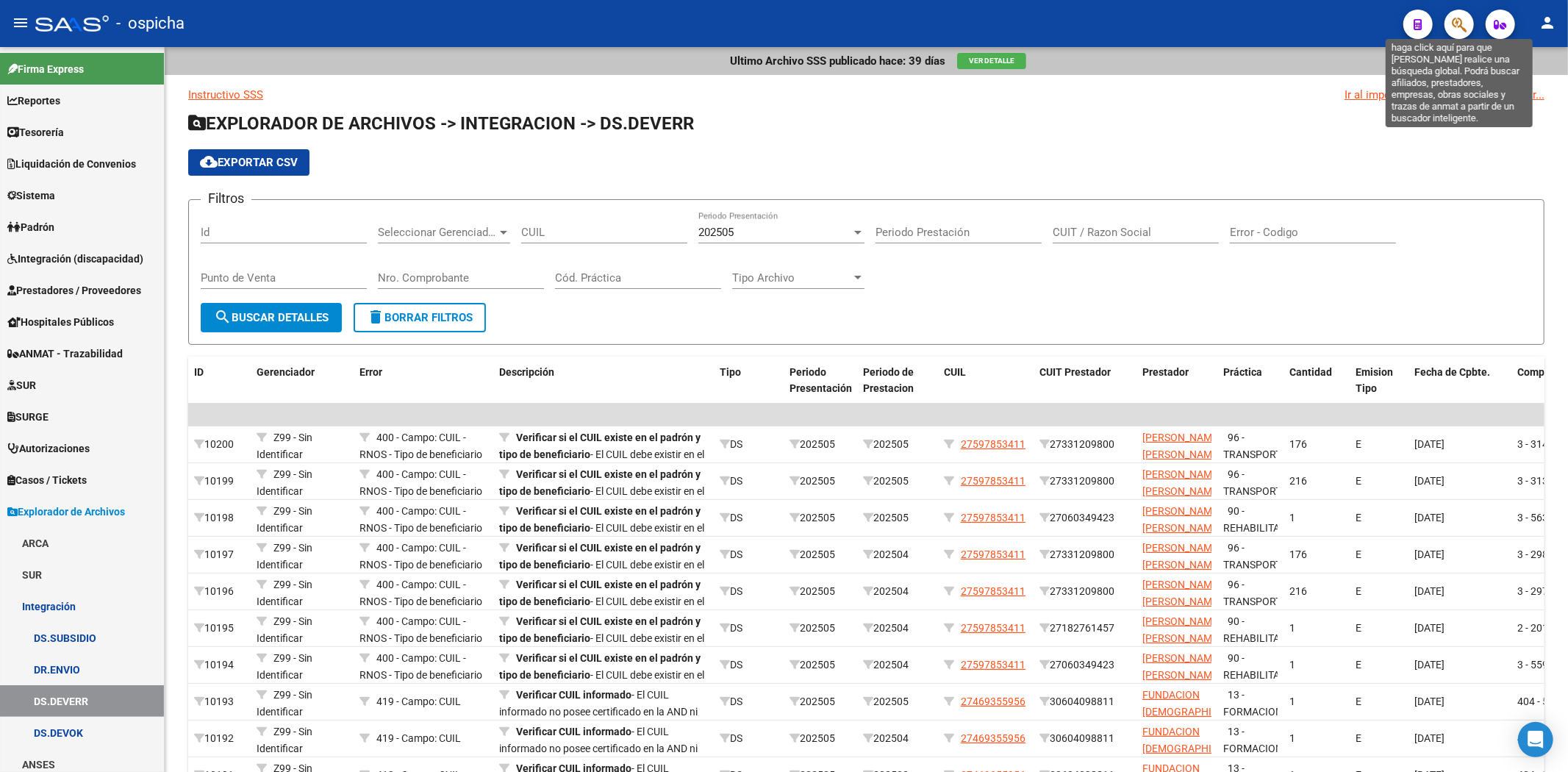
click at [1457, 19] on icon "button" at bounding box center [1459, 25] width 15 height 17
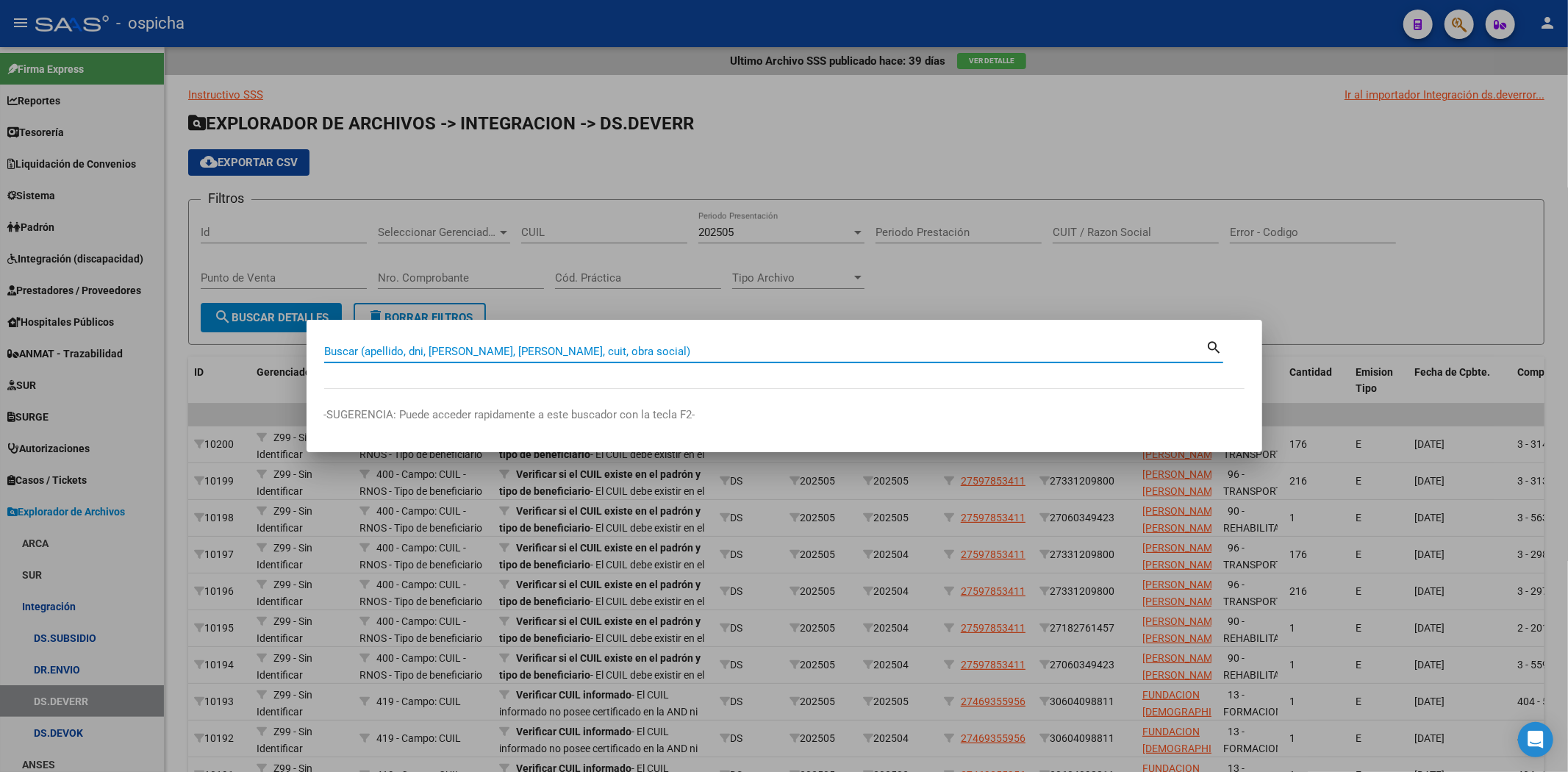
click at [777, 358] on div "Buscar (apellido, dni, [PERSON_NAME], [PERSON_NAME], cuit, obra social)" at bounding box center [766, 351] width 882 height 22
click at [789, 356] on input "Buscar (apellido, dni, [PERSON_NAME], [PERSON_NAME], cuit, obra social)" at bounding box center [766, 351] width 882 height 13
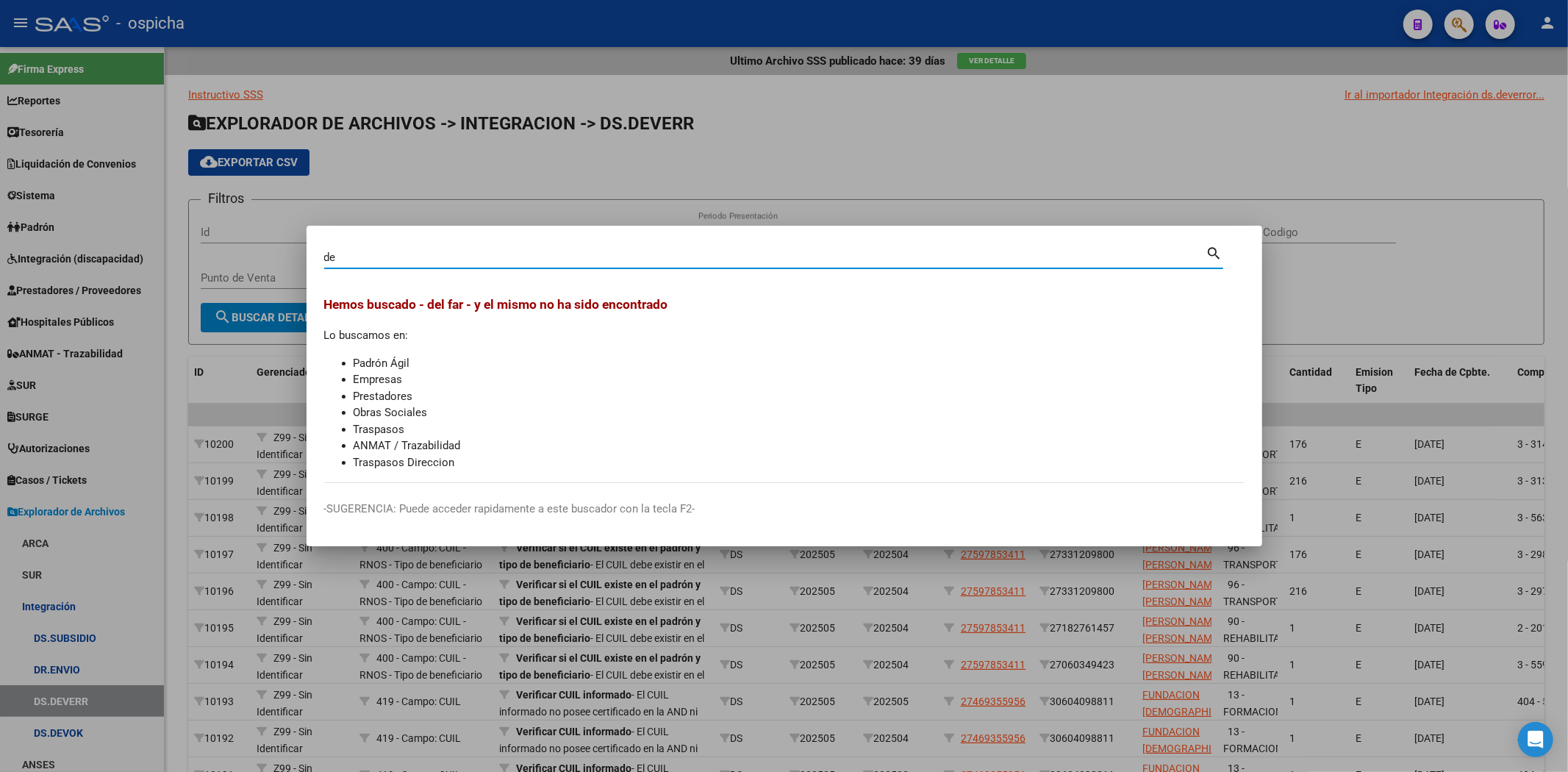
type input "d"
type input "a"
click at [544, 258] on input "Buscar (apellido, dni, [PERSON_NAME], [PERSON_NAME], cuit, obra social)" at bounding box center [766, 257] width 882 height 13
drag, startPoint x: 813, startPoint y: 169, endPoint x: 657, endPoint y: 190, distance: 157.4
click at [812, 166] on div at bounding box center [784, 386] width 1568 height 772
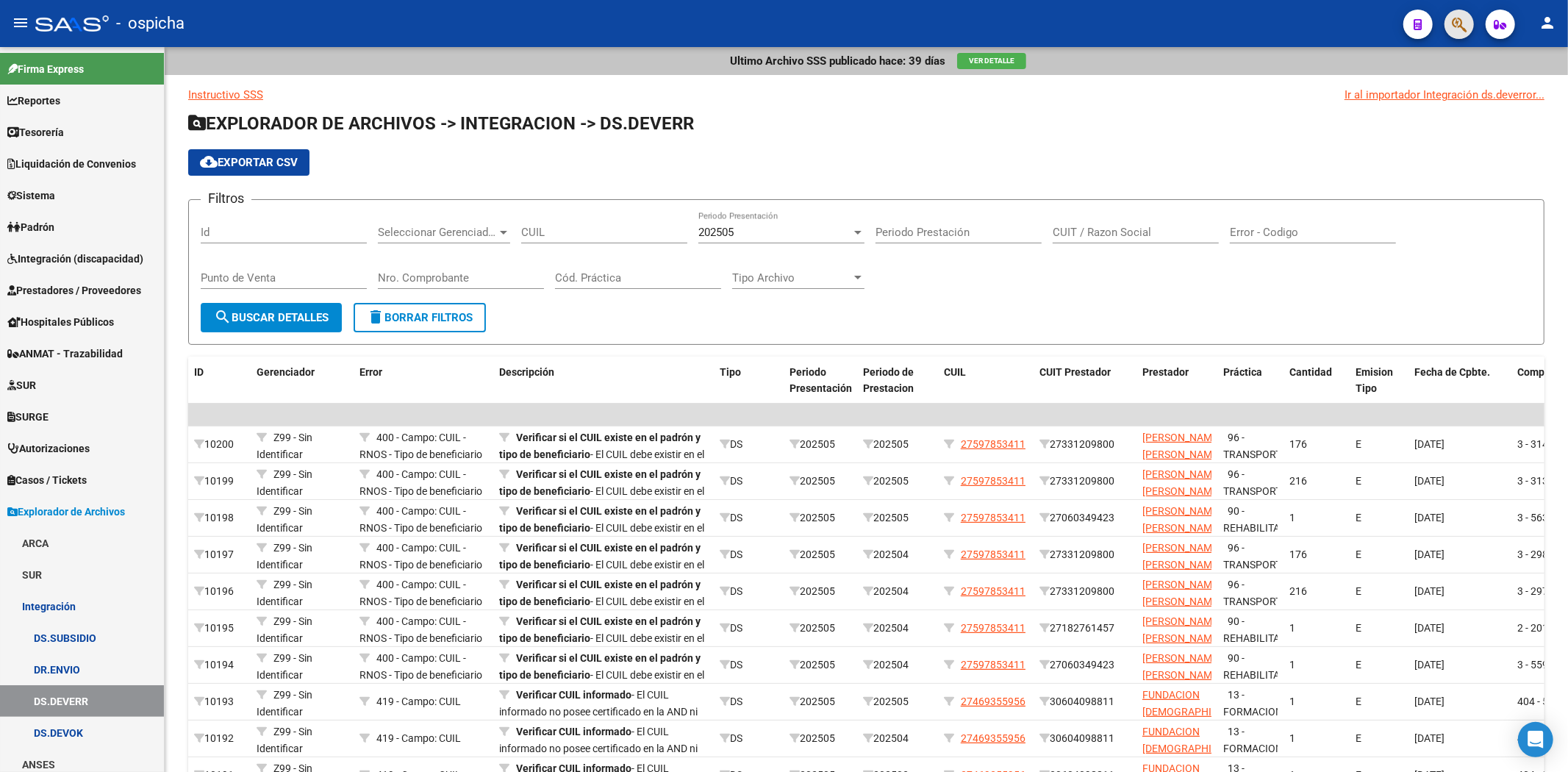
click at [1448, 24] on button "button" at bounding box center [1459, 24] width 30 height 30
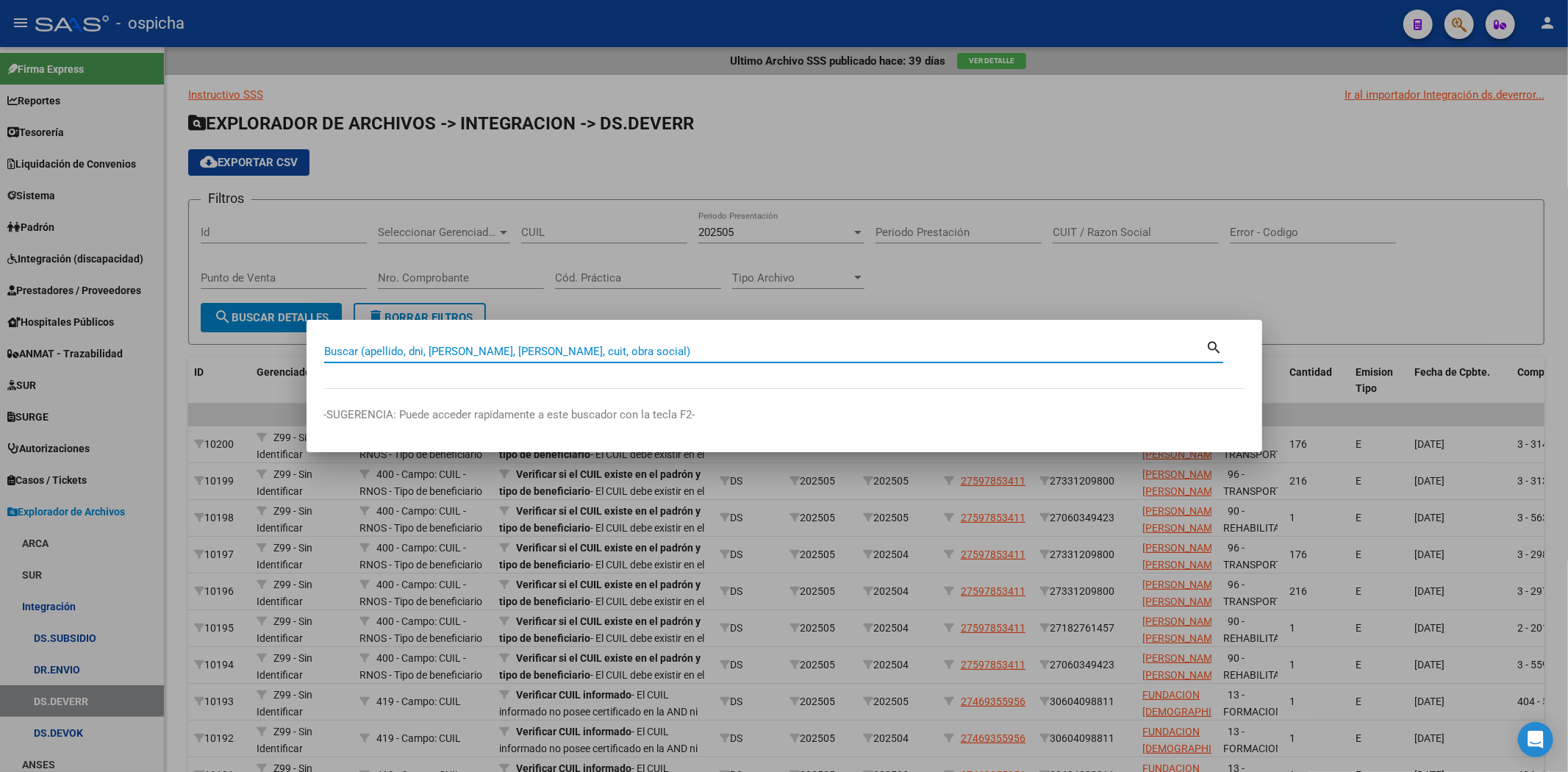
click at [865, 360] on div "Buscar (apellido, dni, [PERSON_NAME], [PERSON_NAME], cuit, obra social)" at bounding box center [766, 351] width 882 height 22
click at [888, 355] on input "Buscar (apellido, dni, [PERSON_NAME], [PERSON_NAME], cuit, obra social)" at bounding box center [766, 351] width 882 height 13
click at [603, 352] on input "Buscar (apellido, dni, [PERSON_NAME], [PERSON_NAME], cuit, obra social)" at bounding box center [766, 351] width 882 height 13
type input "[PERSON_NAME]"
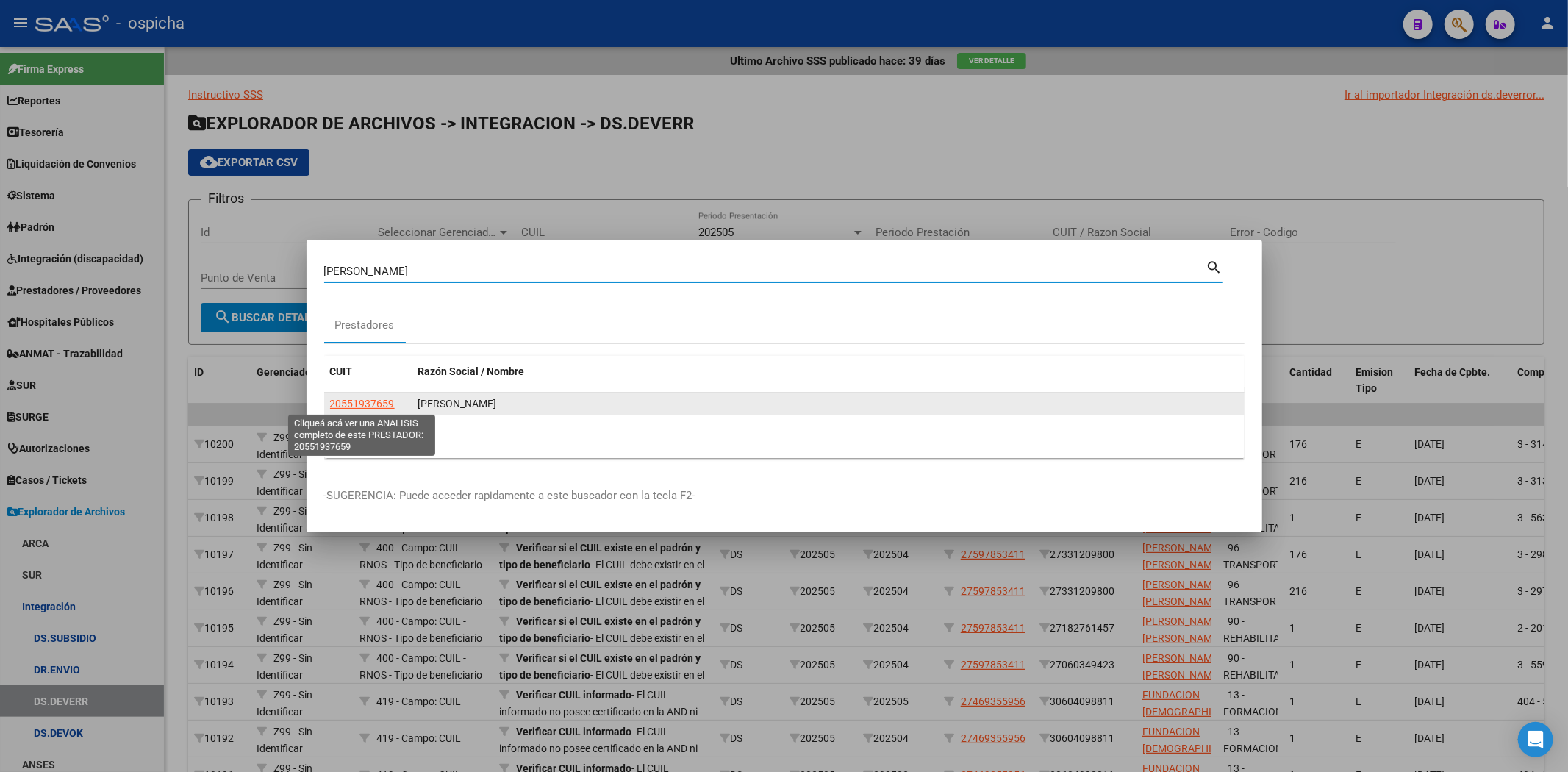
click at [346, 407] on span "20551937659" at bounding box center [362, 403] width 65 height 12
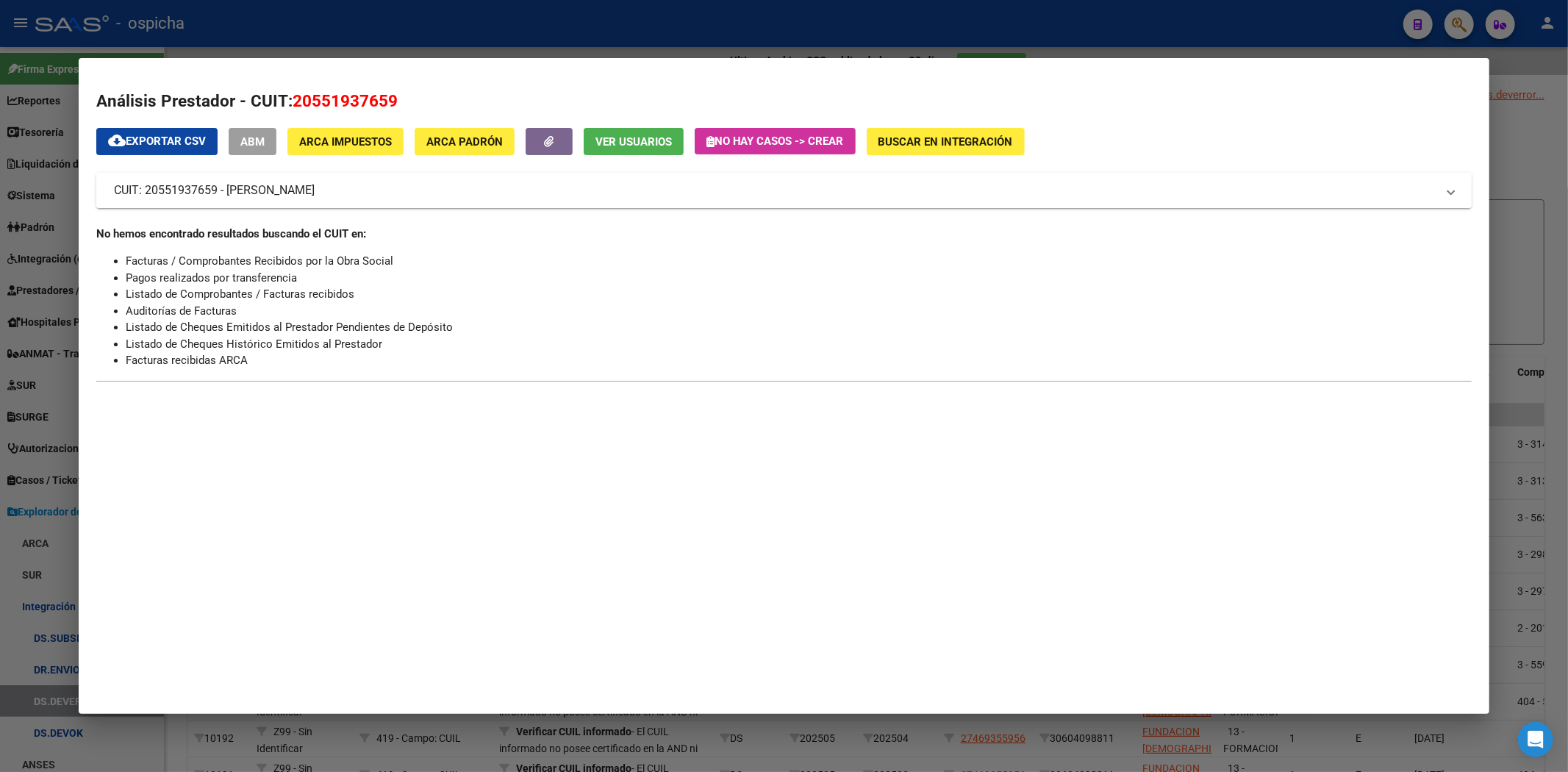
click at [438, 192] on mat-panel-title "CUIT: 20551937659 - [PERSON_NAME]" at bounding box center [775, 190] width 1323 height 18
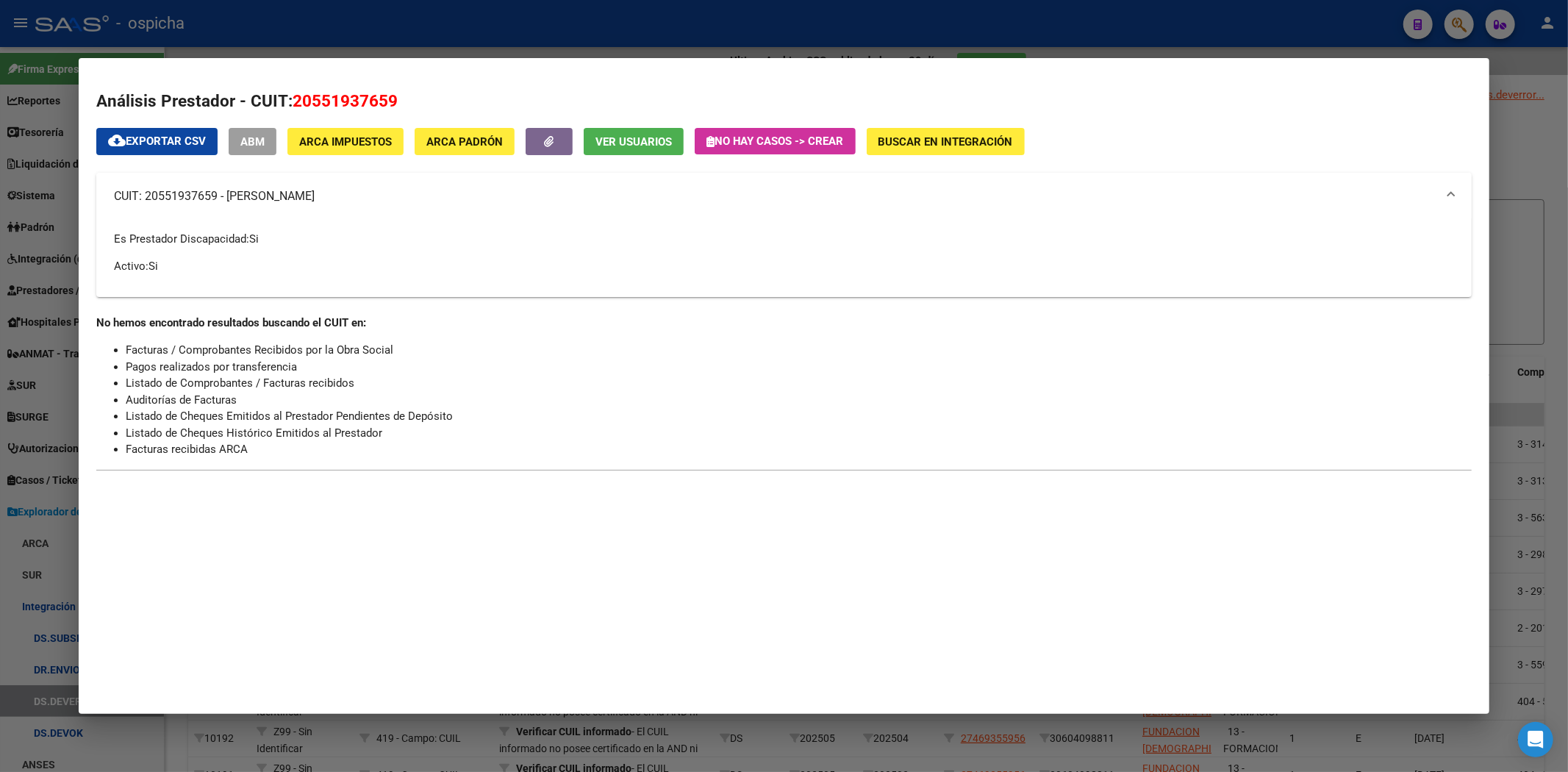
click at [164, 192] on mat-panel-title "CUIT: 20551937659 - [PERSON_NAME]" at bounding box center [775, 196] width 1323 height 18
copy mat-panel-title "20551937659"
click at [1457, 19] on div at bounding box center [784, 386] width 1568 height 772
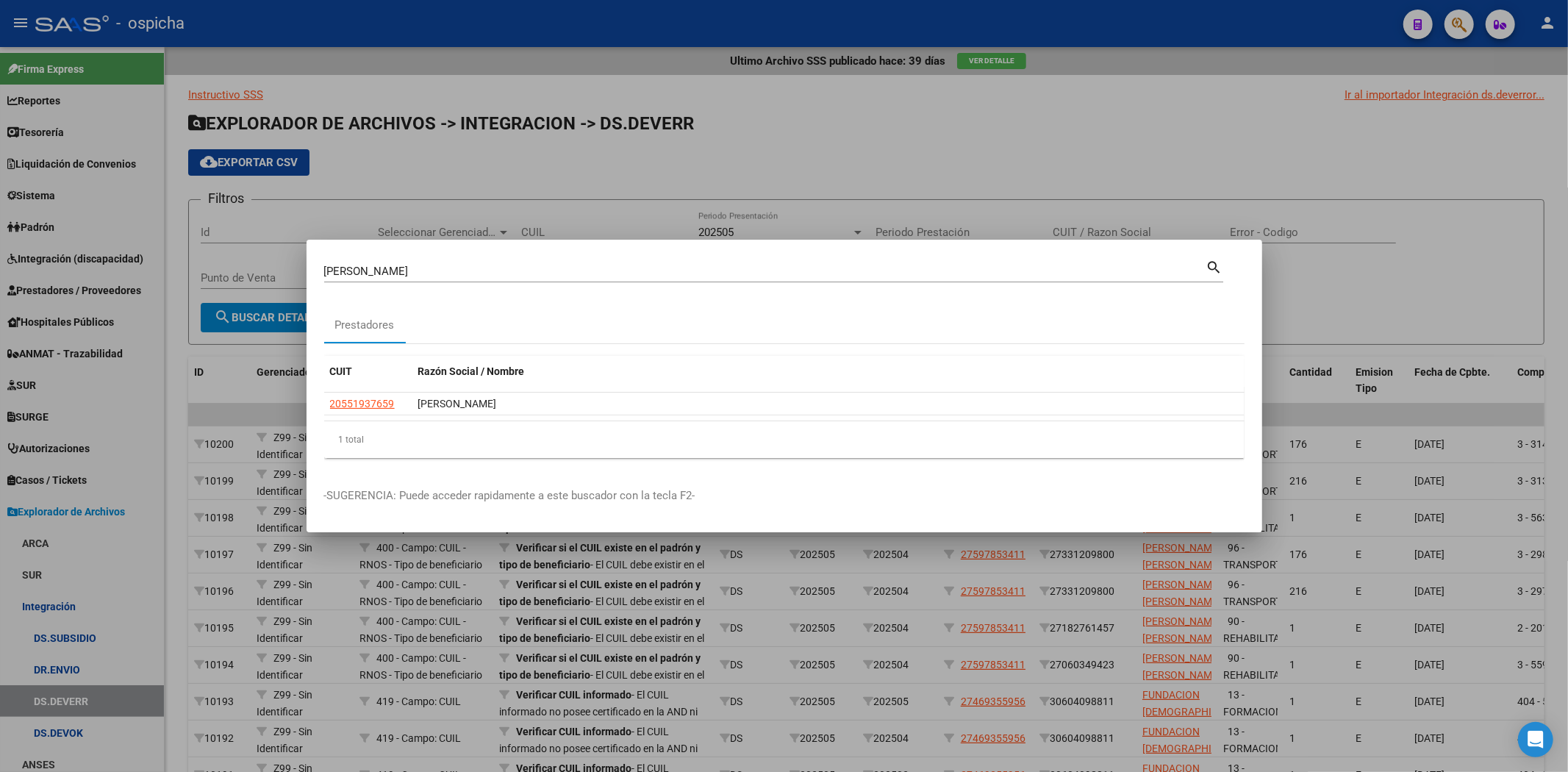
click at [1455, 20] on div at bounding box center [784, 386] width 1568 height 772
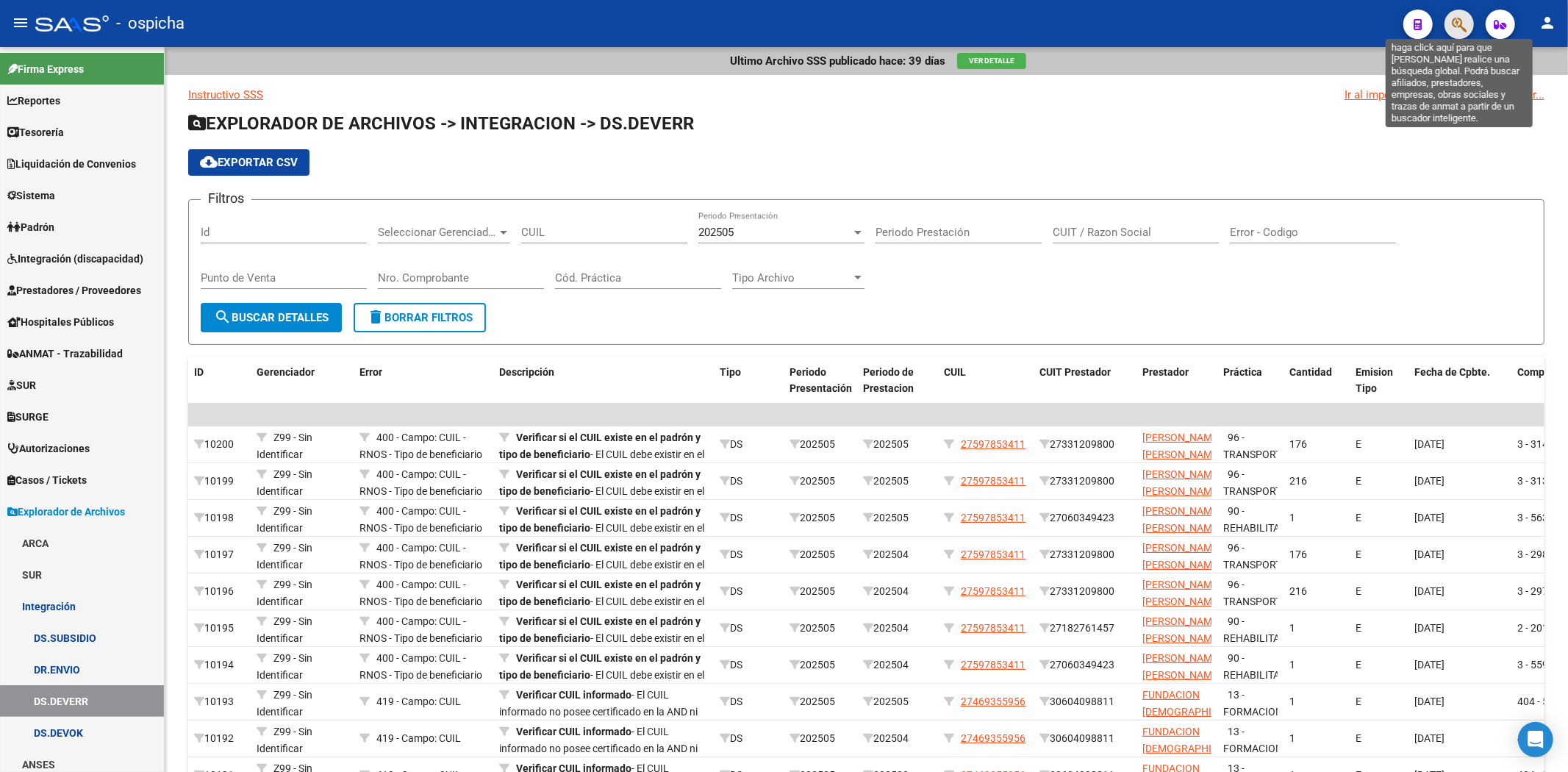
click at [1460, 19] on icon "button" at bounding box center [1459, 25] width 15 height 17
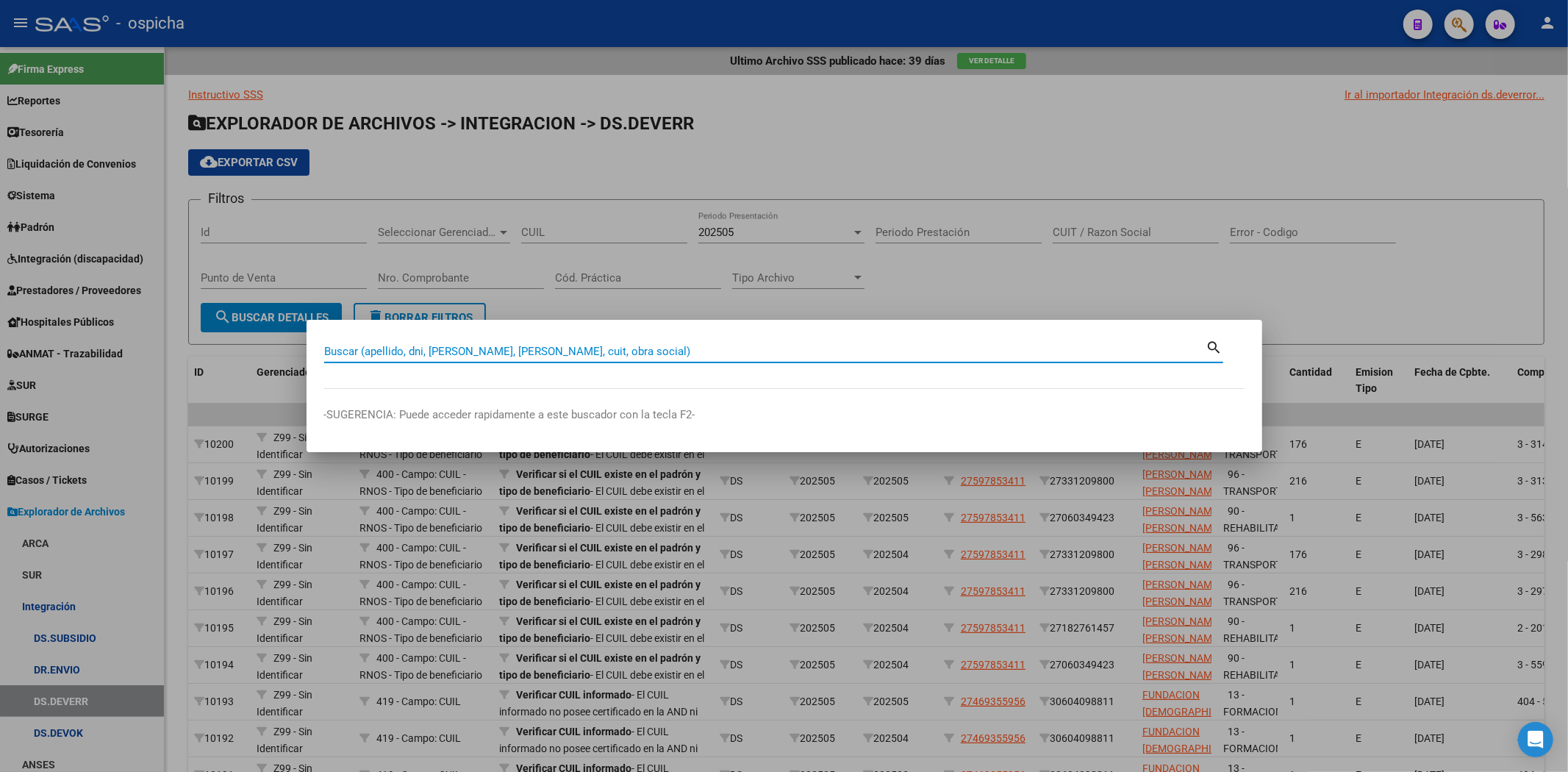
click at [740, 349] on input "Buscar (apellido, dni, [PERSON_NAME], [PERSON_NAME], cuit, obra social)" at bounding box center [766, 351] width 882 height 13
type input "20551937659"
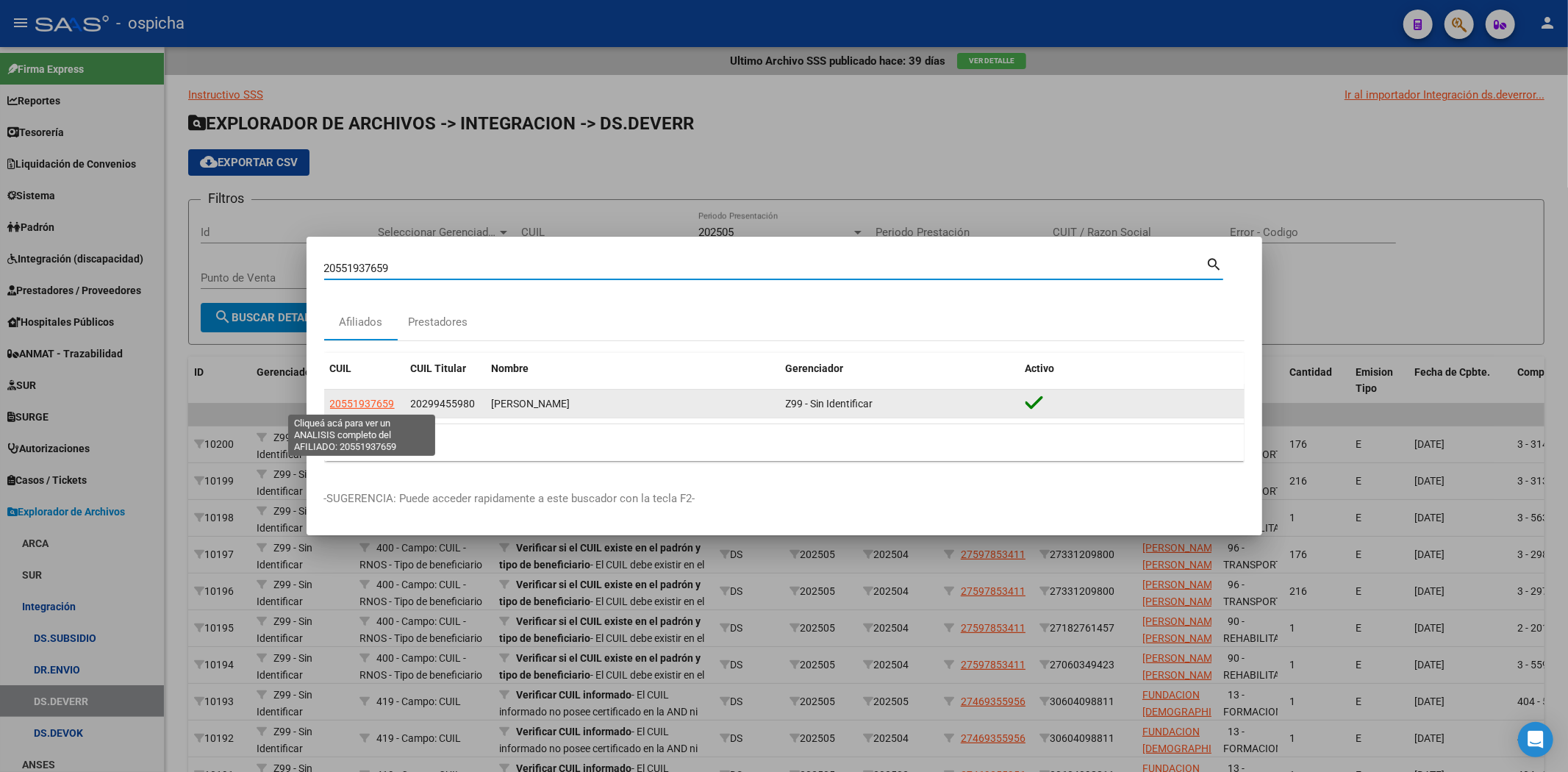
click at [368, 405] on span "20551937659" at bounding box center [362, 403] width 65 height 12
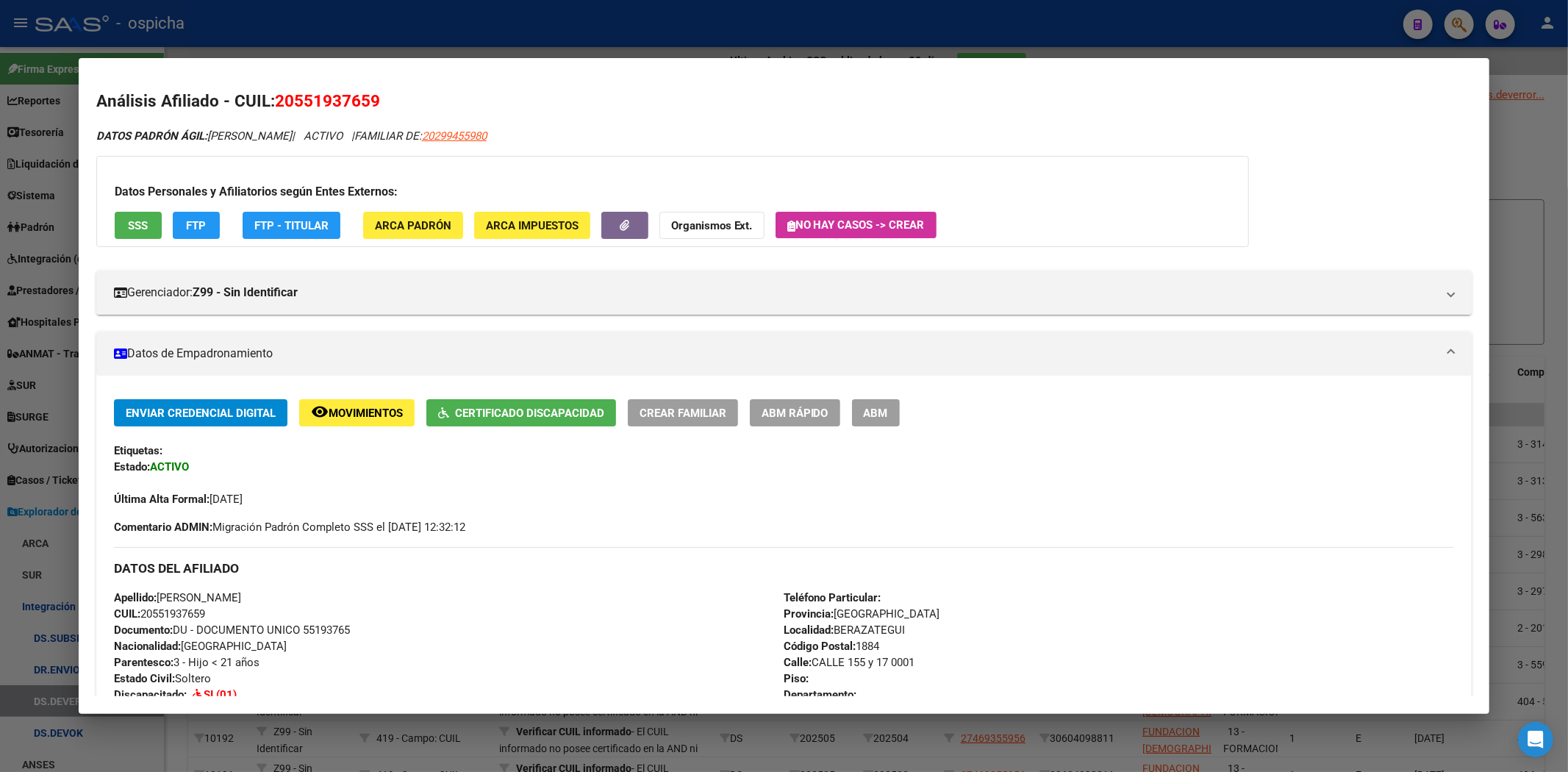
click at [1450, 12] on div at bounding box center [784, 386] width 1568 height 772
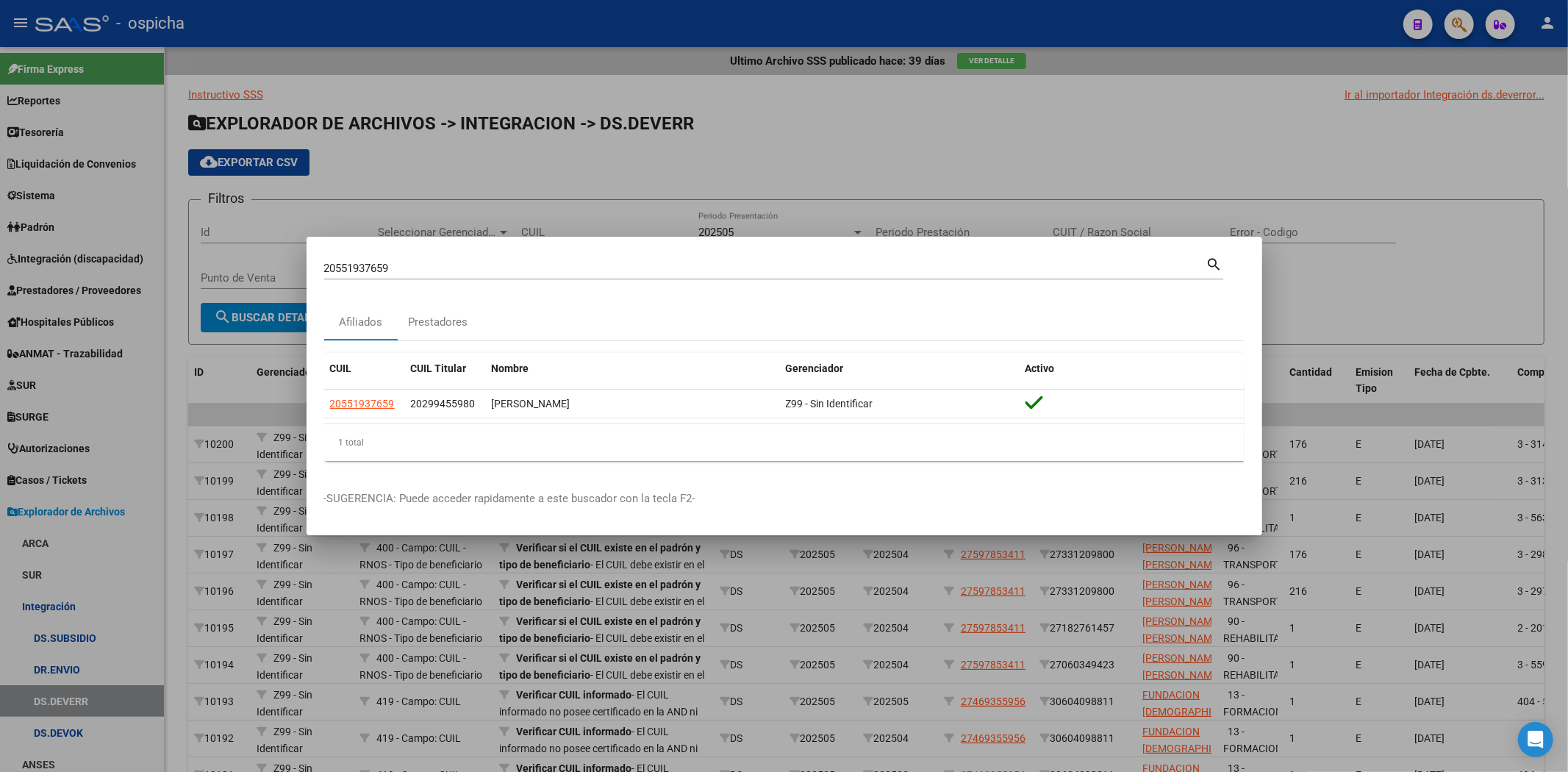
click at [1458, 42] on div at bounding box center [784, 386] width 1568 height 772
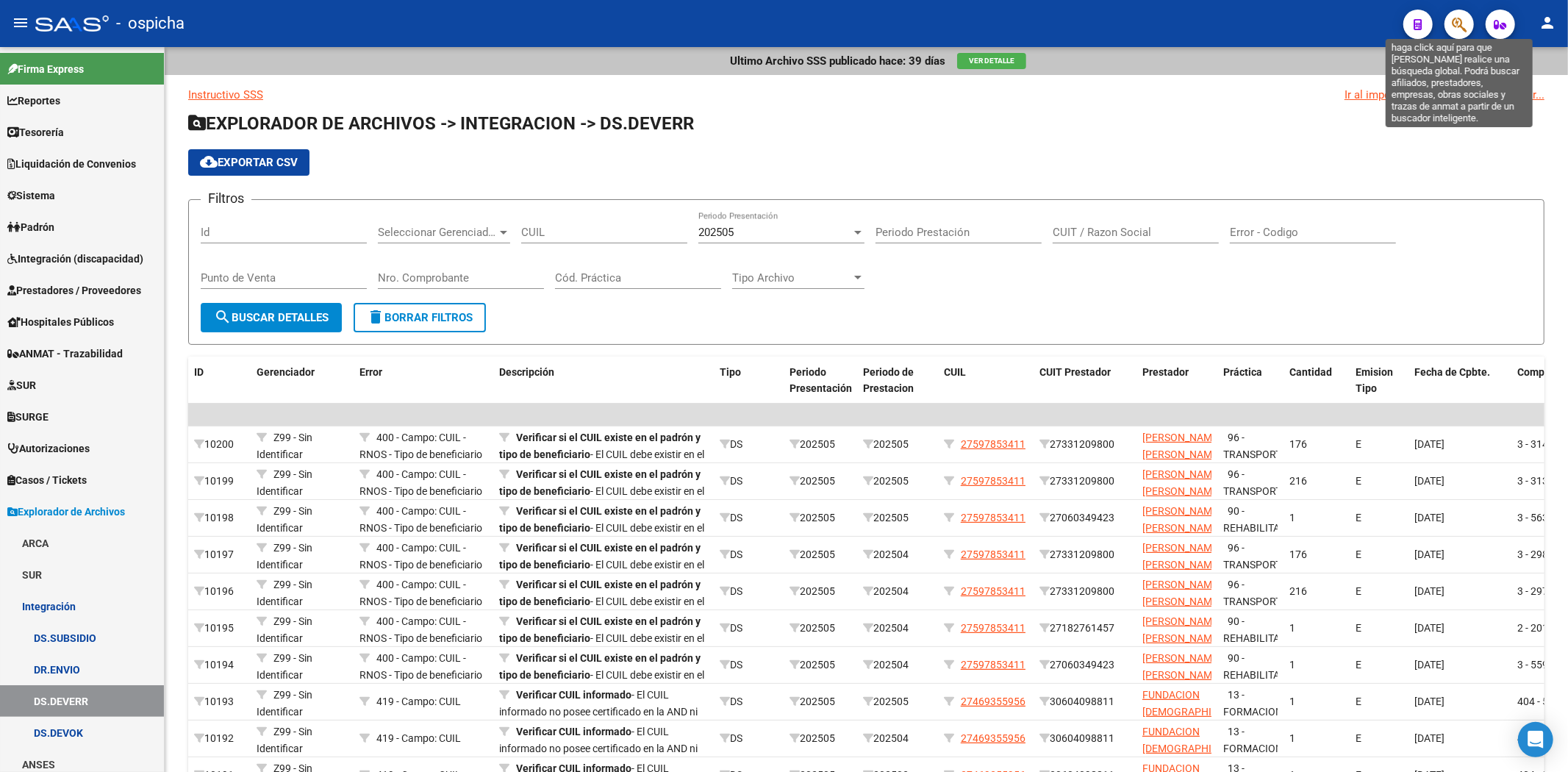
click at [1459, 26] on icon "button" at bounding box center [1459, 25] width 15 height 17
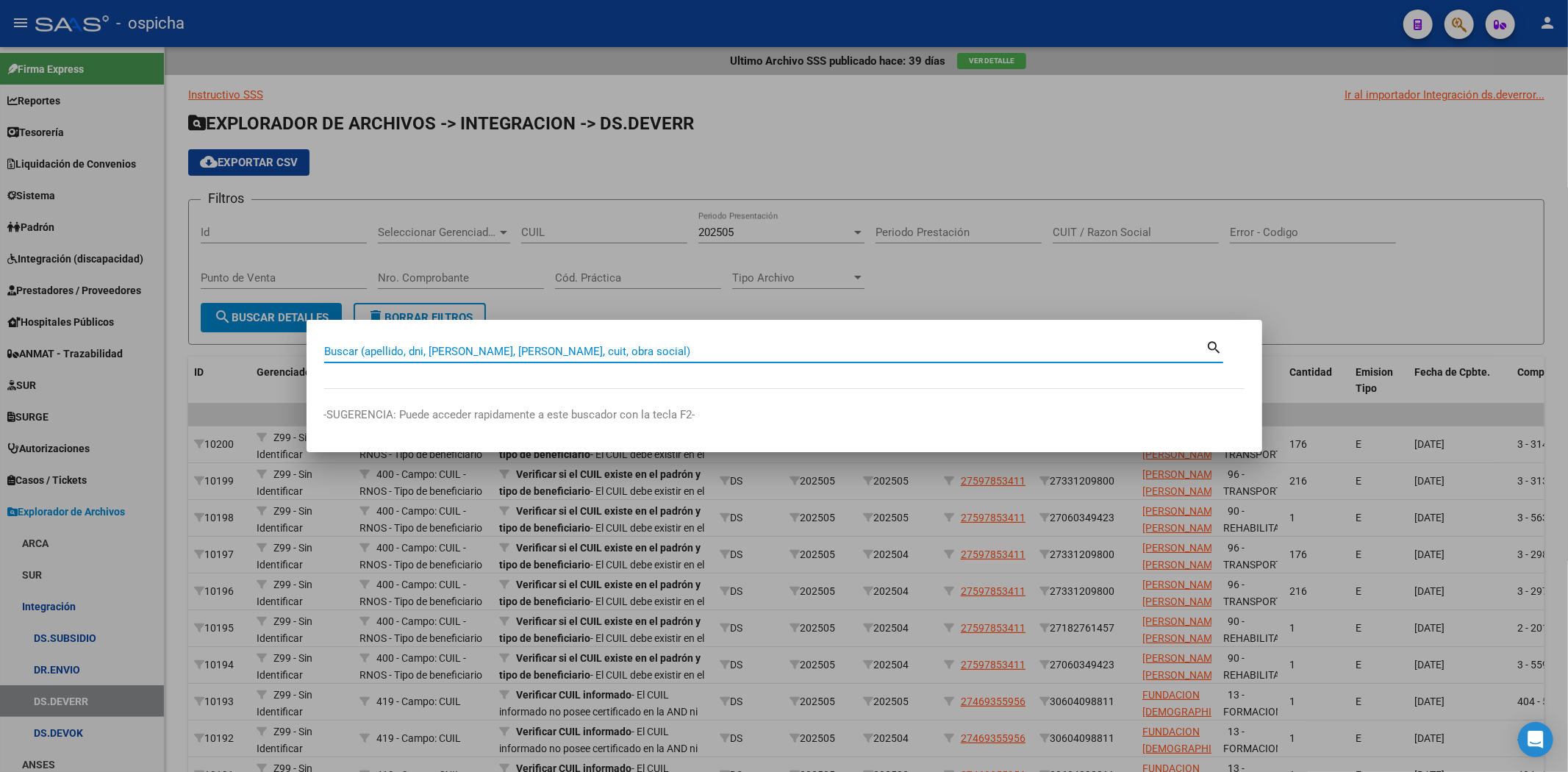
drag, startPoint x: 826, startPoint y: 351, endPoint x: 833, endPoint y: 344, distance: 9.9
click at [830, 348] on input "Buscar (apellido, dni, [PERSON_NAME], [PERSON_NAME], cuit, obra social)" at bounding box center [766, 351] width 882 height 13
paste input "27247813638"
type input "27247813638"
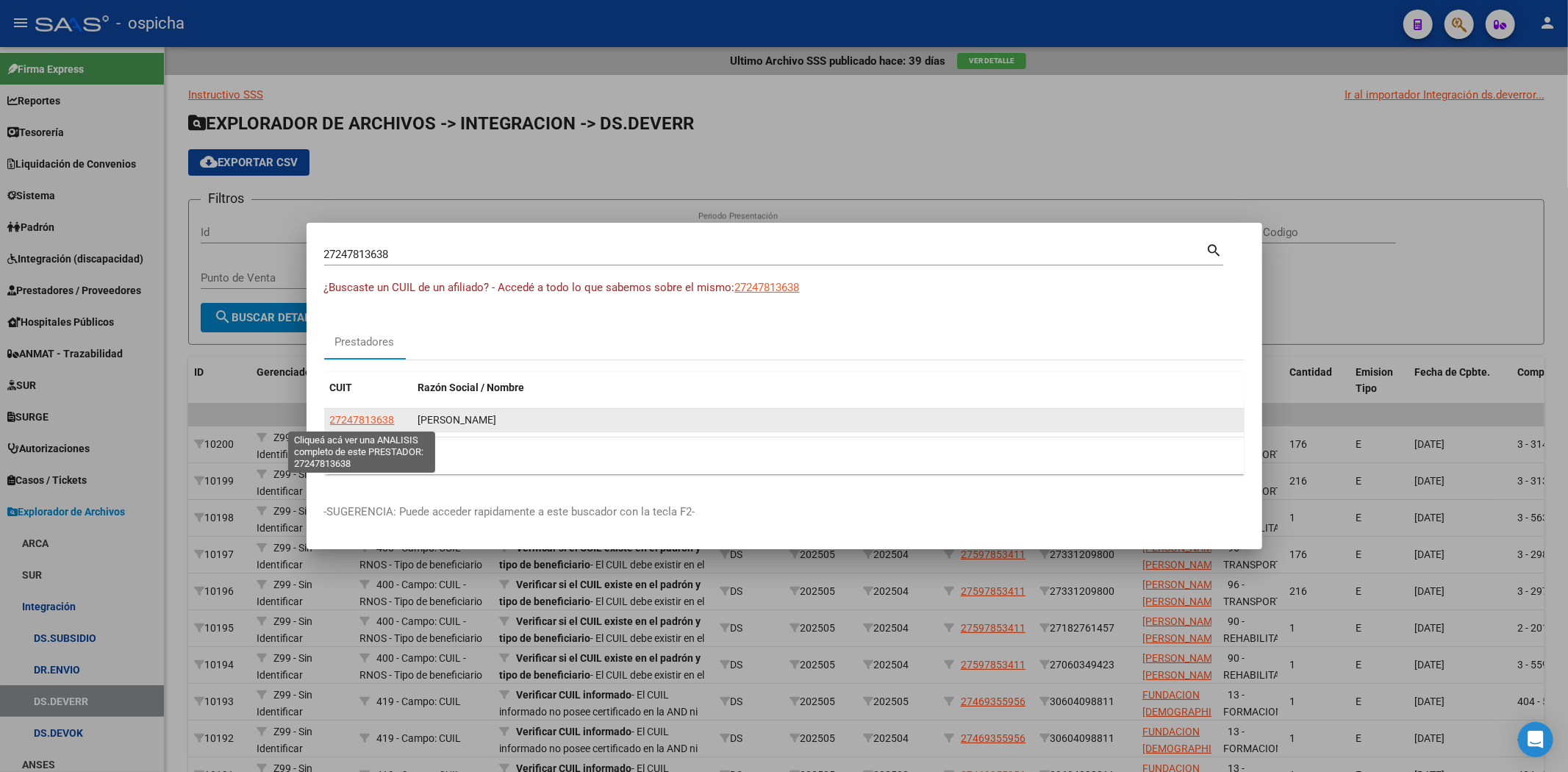
click at [358, 416] on span "27247813638" at bounding box center [362, 419] width 65 height 12
type textarea "27247813638"
